Goal: Task Accomplishment & Management: Use online tool/utility

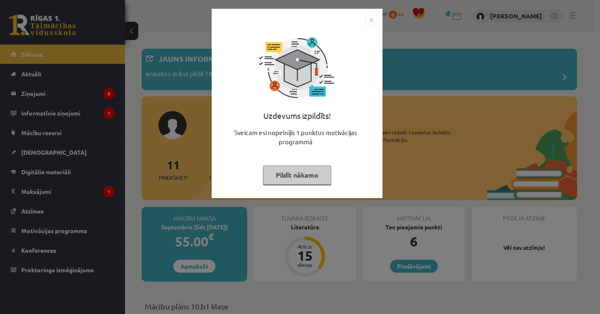
click at [372, 19] on img "Close" at bounding box center [371, 20] width 12 height 12
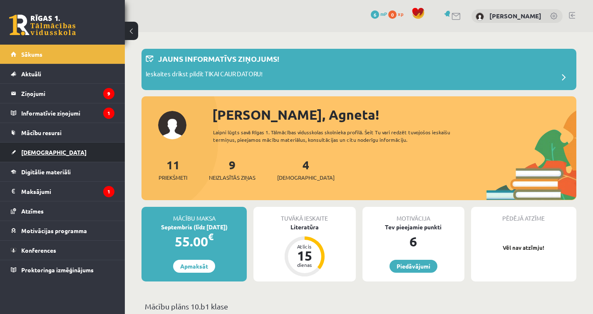
click at [35, 154] on span "[DEMOGRAPHIC_DATA]" at bounding box center [53, 151] width 65 height 7
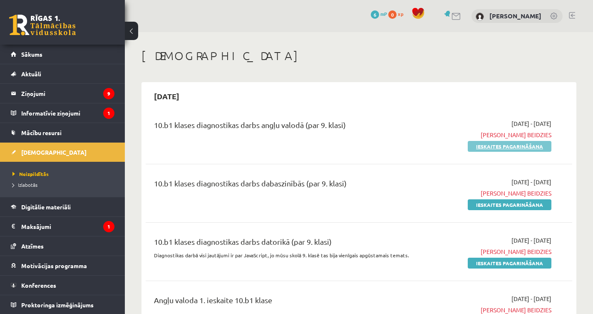
click at [504, 146] on link "Ieskaites pagarināšana" at bounding box center [510, 146] width 84 height 11
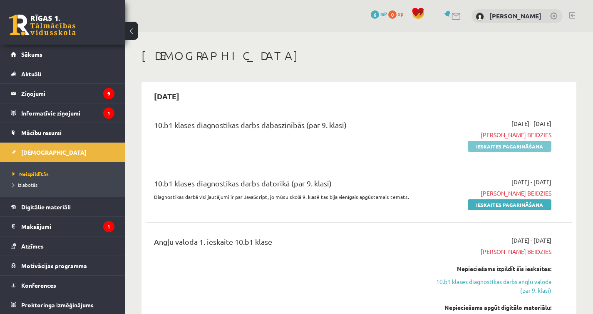
click at [504, 146] on link "Ieskaites pagarināšana" at bounding box center [510, 146] width 84 height 11
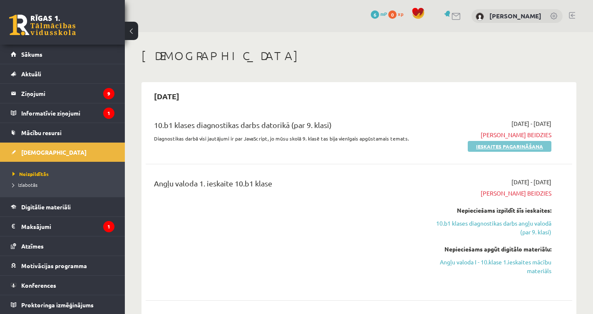
click at [503, 146] on link "Ieskaites pagarināšana" at bounding box center [510, 146] width 84 height 11
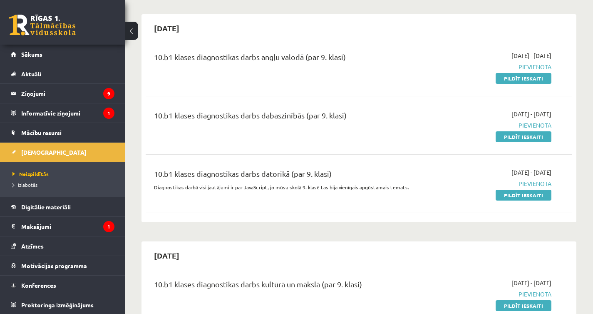
scroll to position [578, 0]
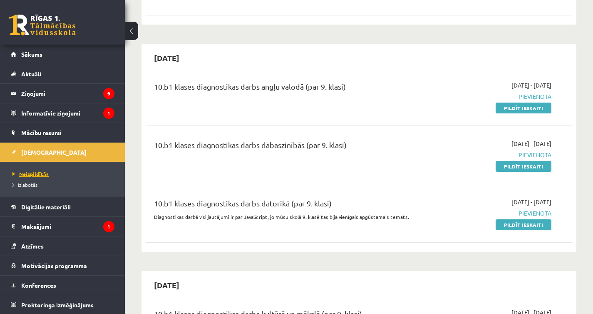
click at [35, 173] on span "Neizpildītās" at bounding box center [30, 173] width 36 height 7
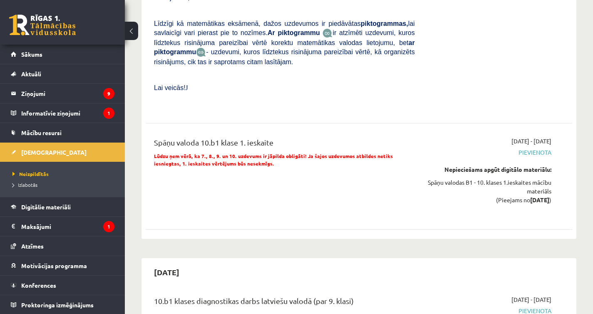
scroll to position [1594, 0]
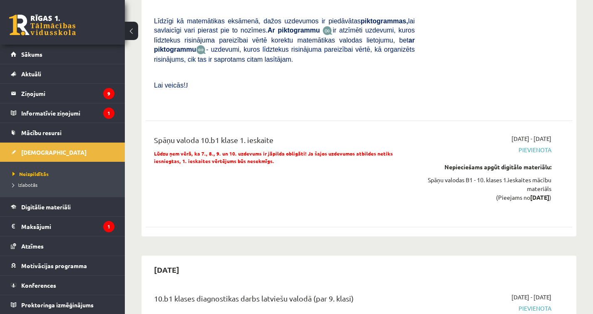
click at [459, 162] on div "Nepieciešams apgūt digitālo materiālu:" at bounding box center [490, 166] width 124 height 9
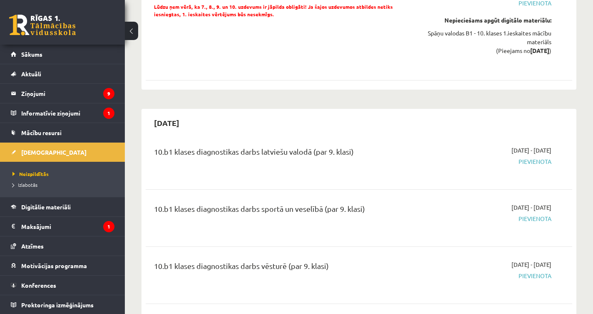
scroll to position [1741, 0]
click at [525, 157] on span "Pievienota" at bounding box center [490, 161] width 124 height 9
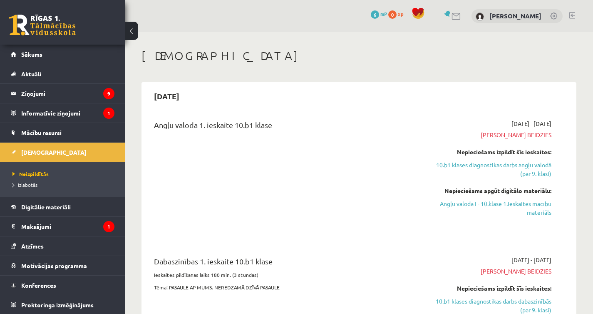
scroll to position [0, 0]
click at [493, 165] on link "10.b1 klases diagnostikas darbs angļu valodā (par 9. klasi)" at bounding box center [490, 168] width 124 height 17
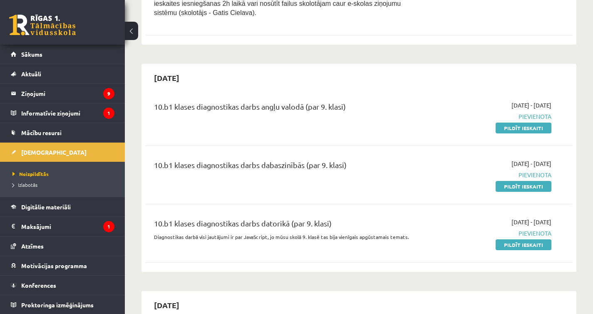
scroll to position [556, 0]
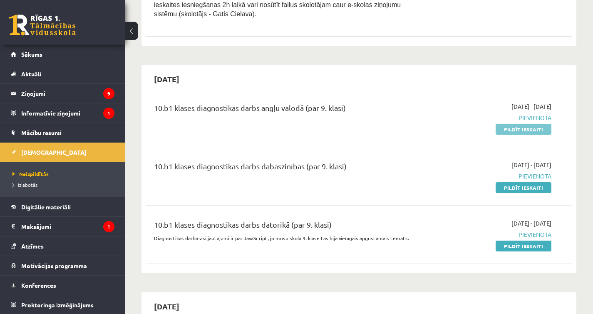
click at [521, 125] on link "Pildīt ieskaiti" at bounding box center [524, 129] width 56 height 11
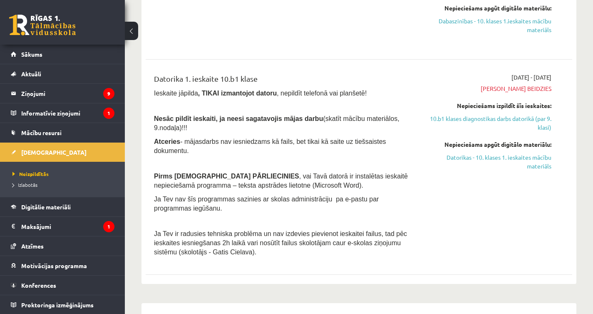
scroll to position [0, 0]
